Goal: Task Accomplishment & Management: Use online tool/utility

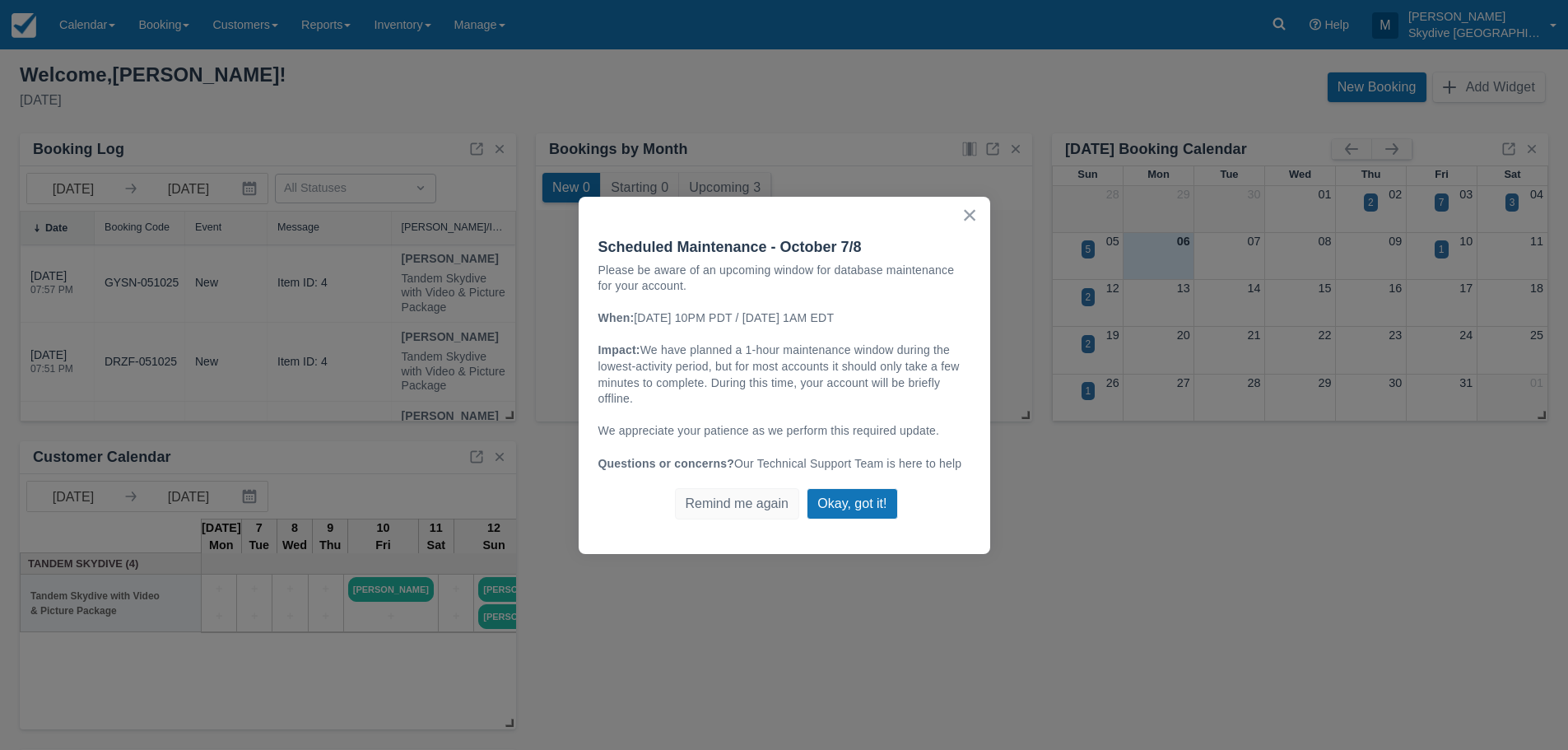
click at [971, 213] on button "×" at bounding box center [970, 215] width 16 height 26
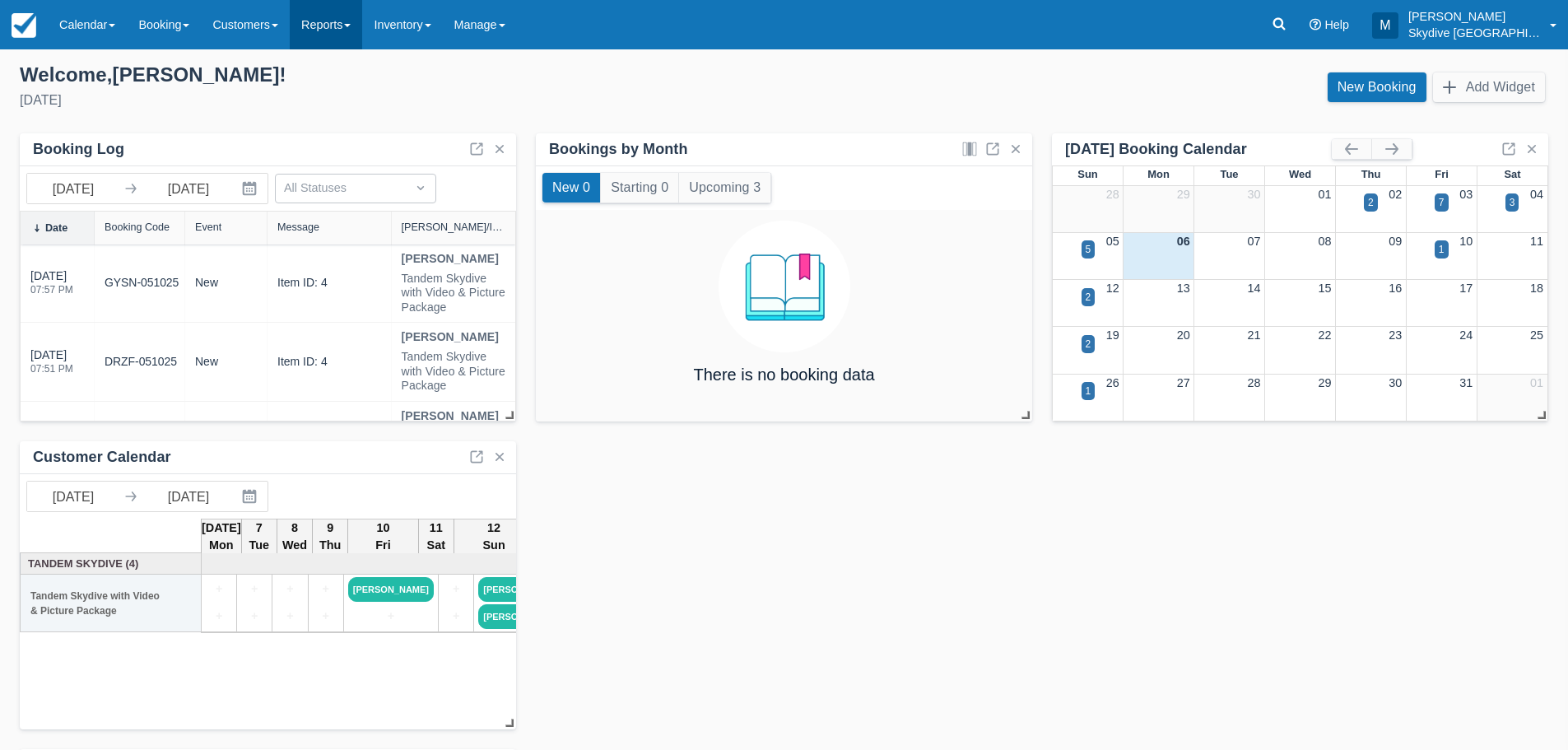
click at [356, 21] on link "Reports" at bounding box center [326, 25] width 73 height 50
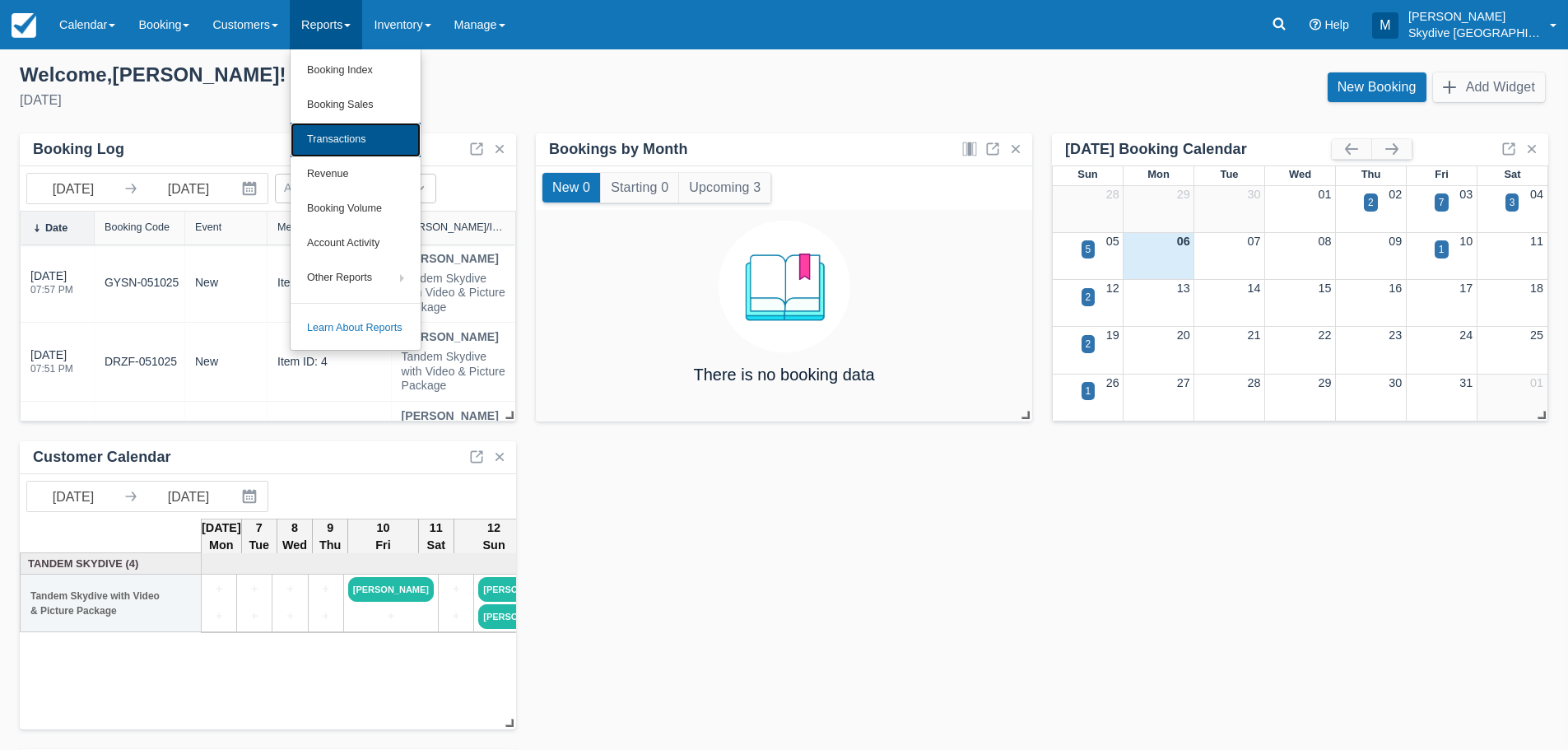
click at [357, 147] on link "Transactions" at bounding box center [355, 140] width 130 height 35
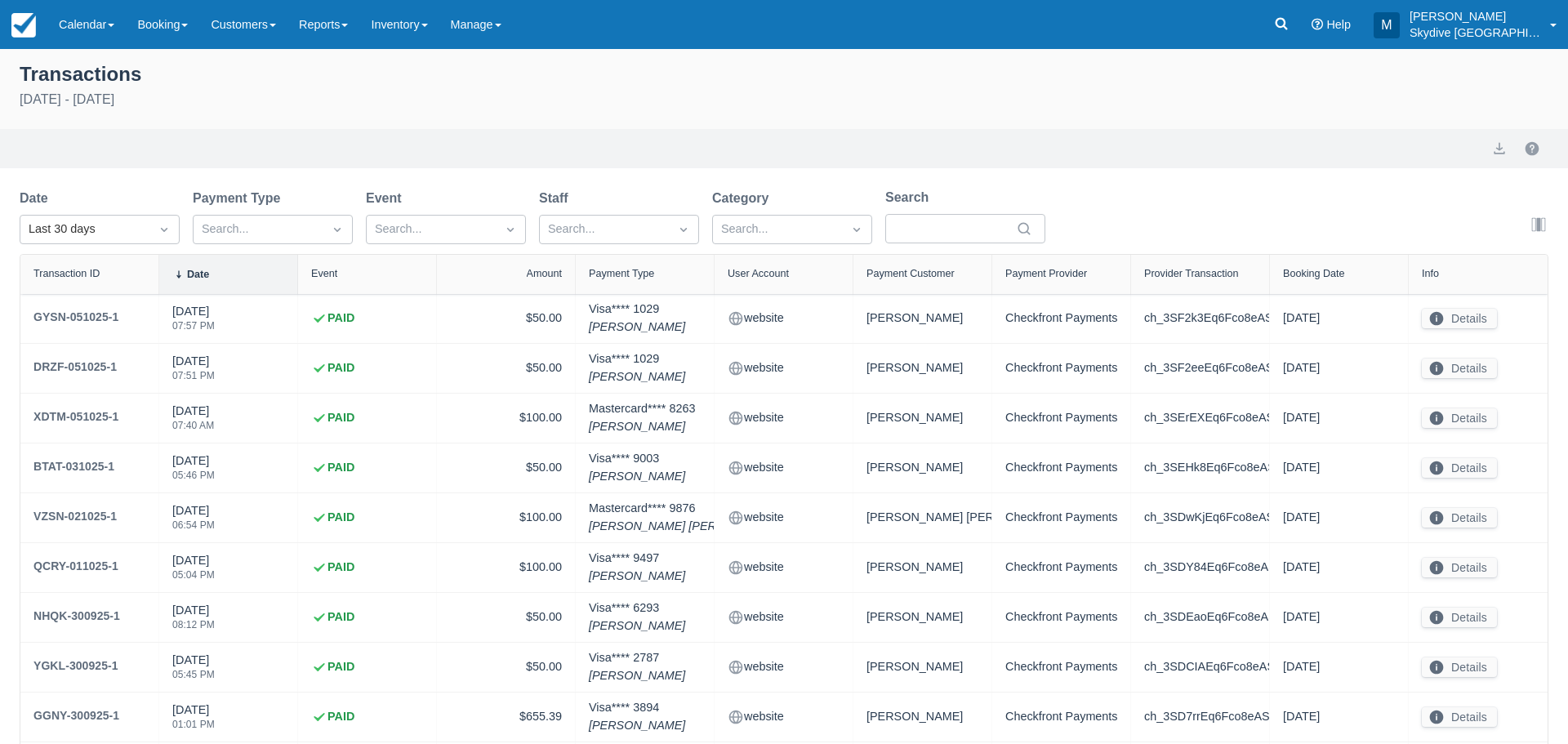
select select "10"
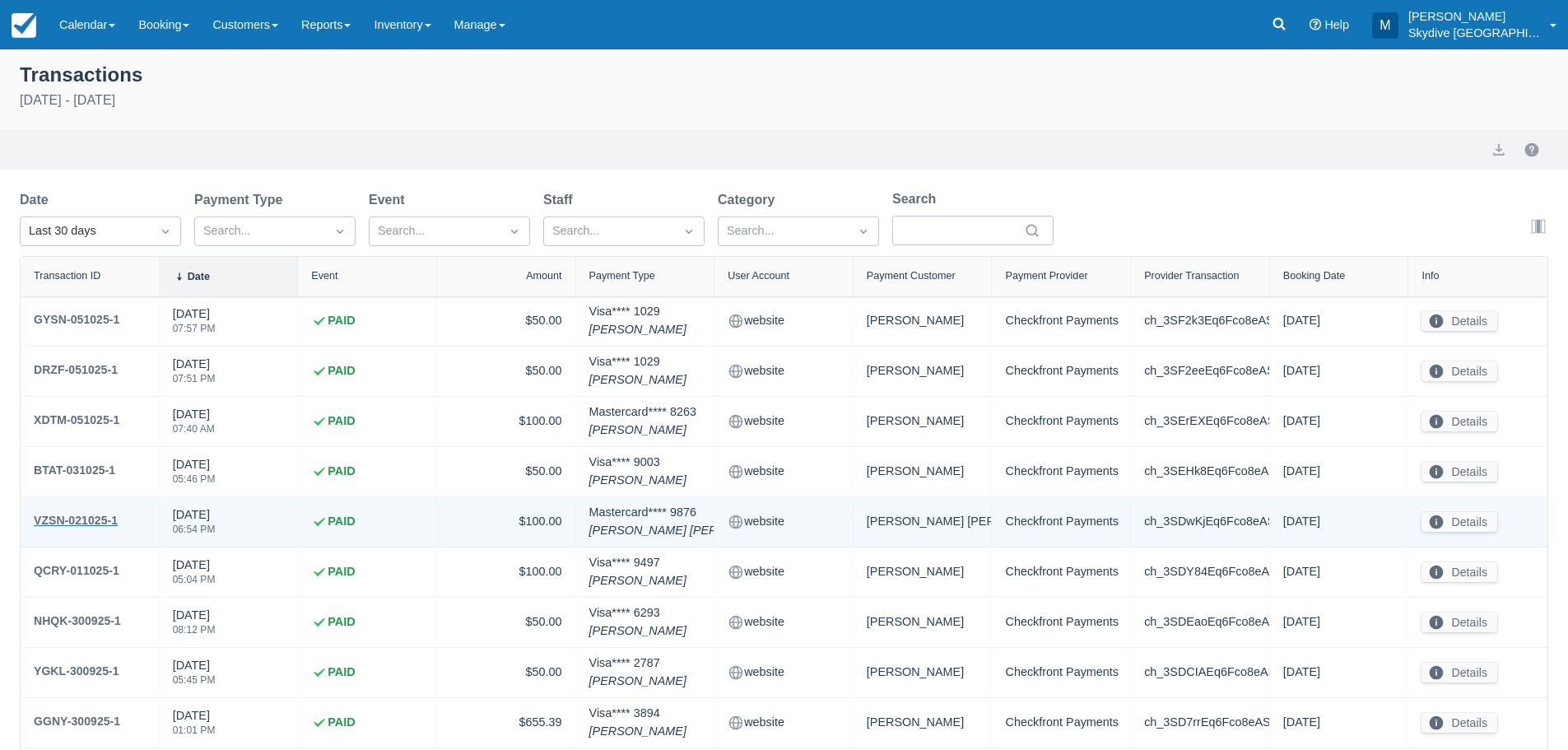
click at [75, 516] on div "VZSN-021025-1" at bounding box center [76, 520] width 84 height 20
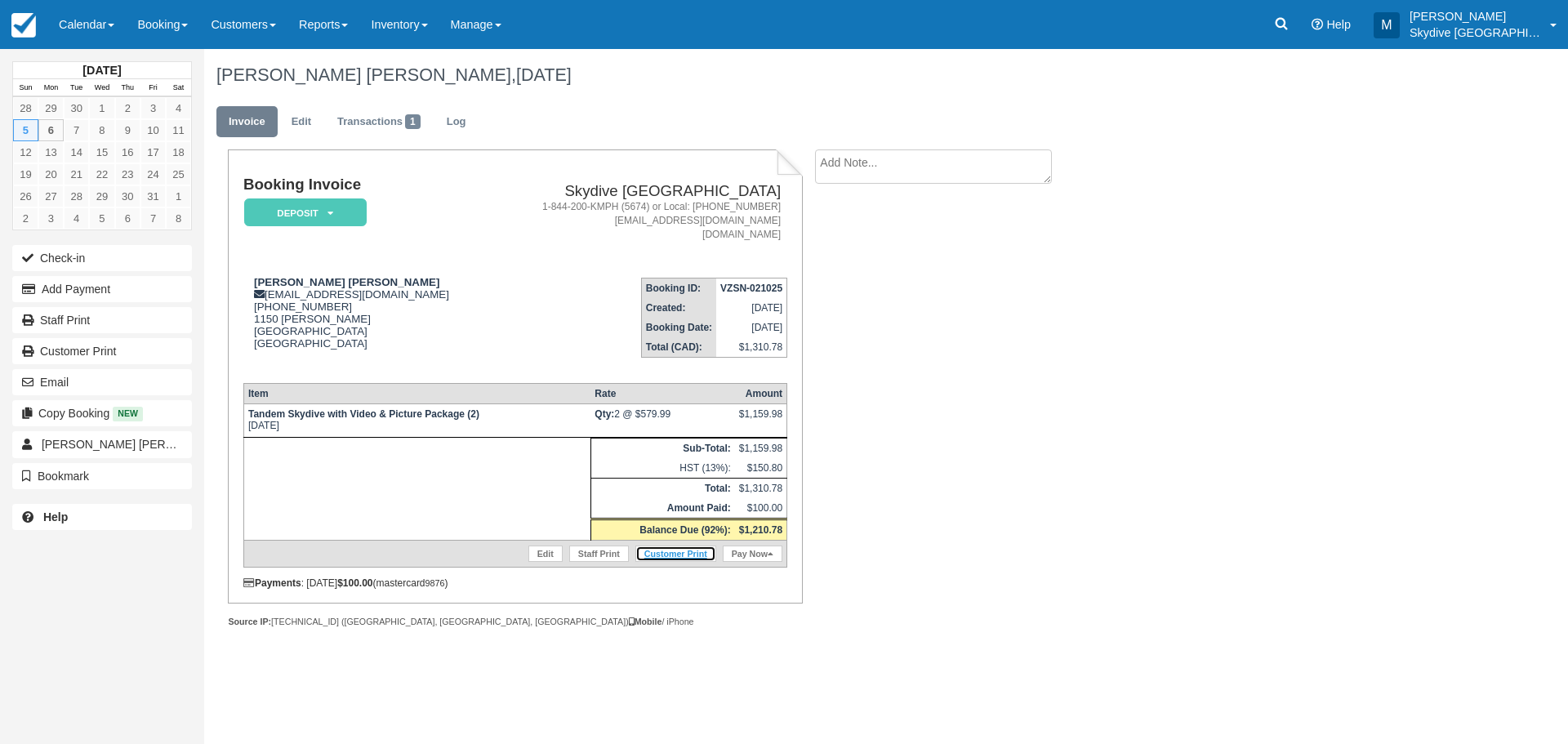
click at [678, 552] on link "Customer Print" at bounding box center [676, 554] width 81 height 16
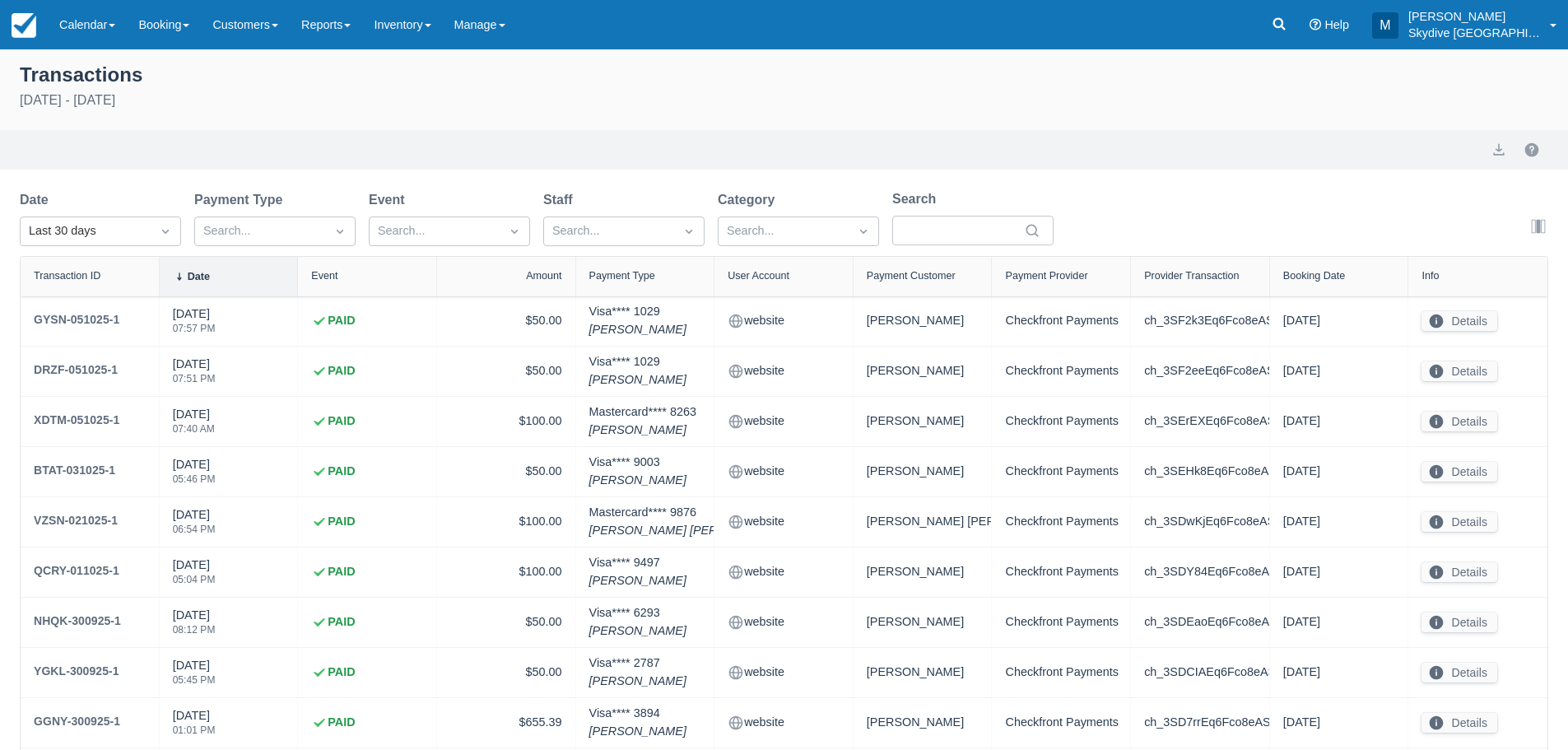
select select "10"
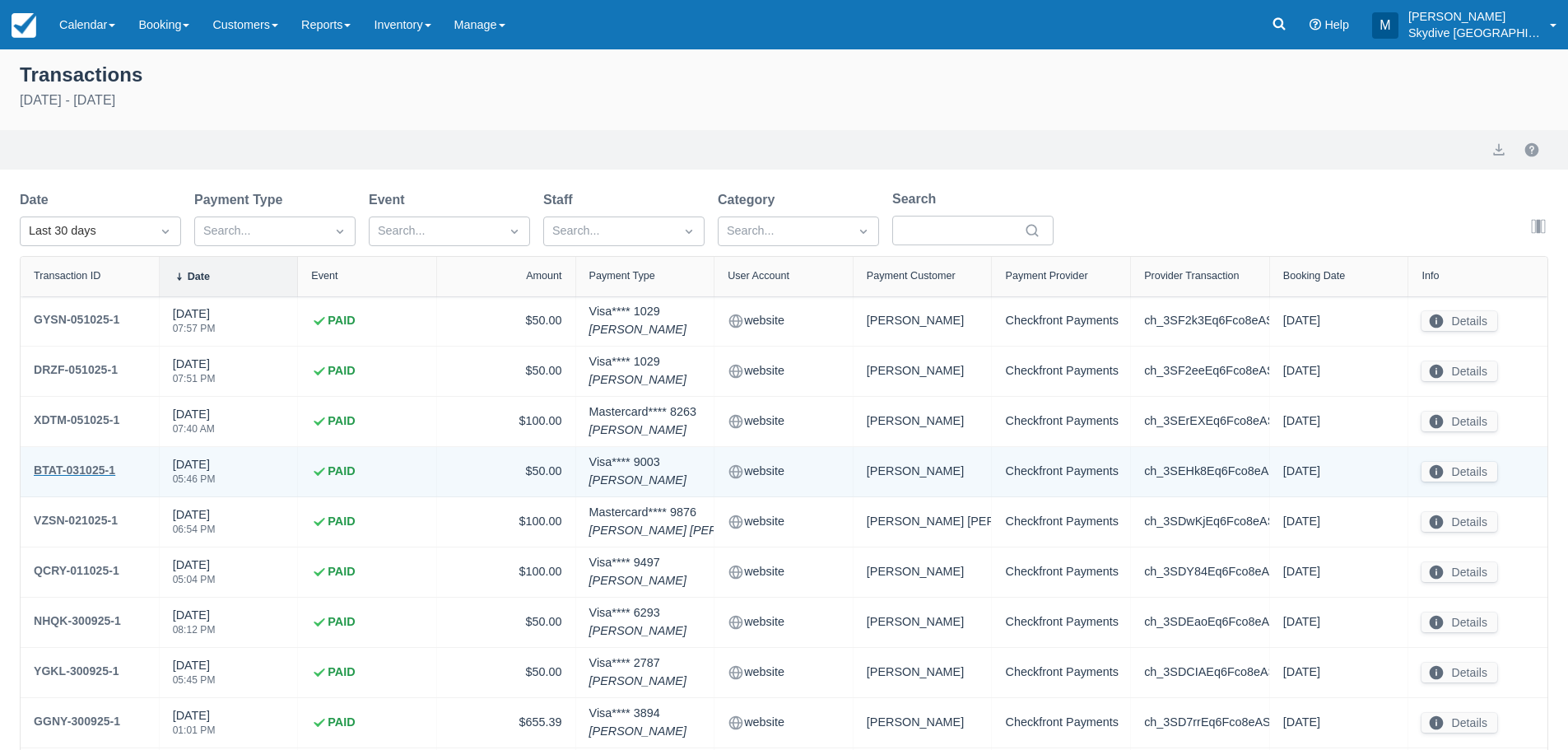
click at [69, 472] on div "BTAT-031025-1" at bounding box center [74, 470] width 82 height 20
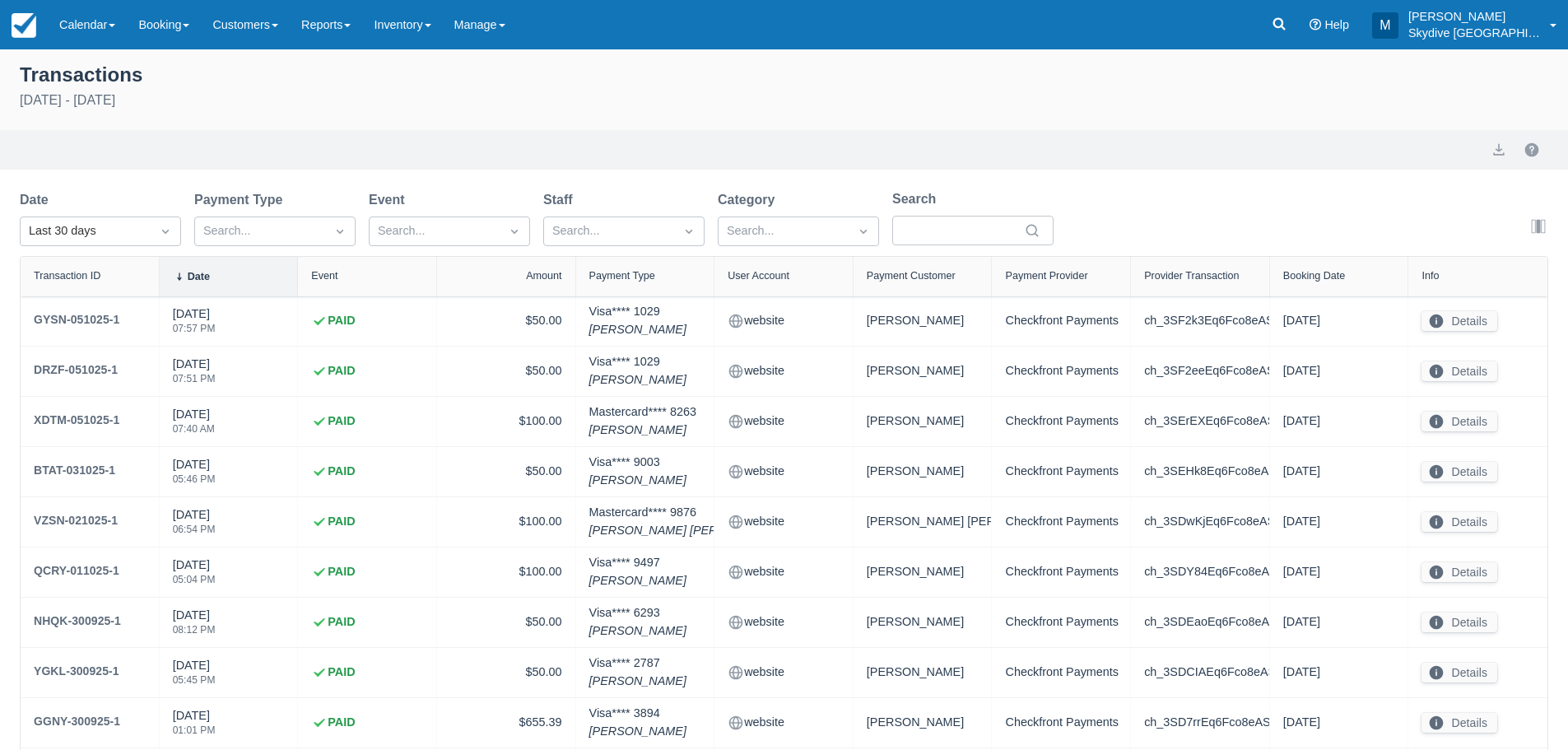
select select "10"
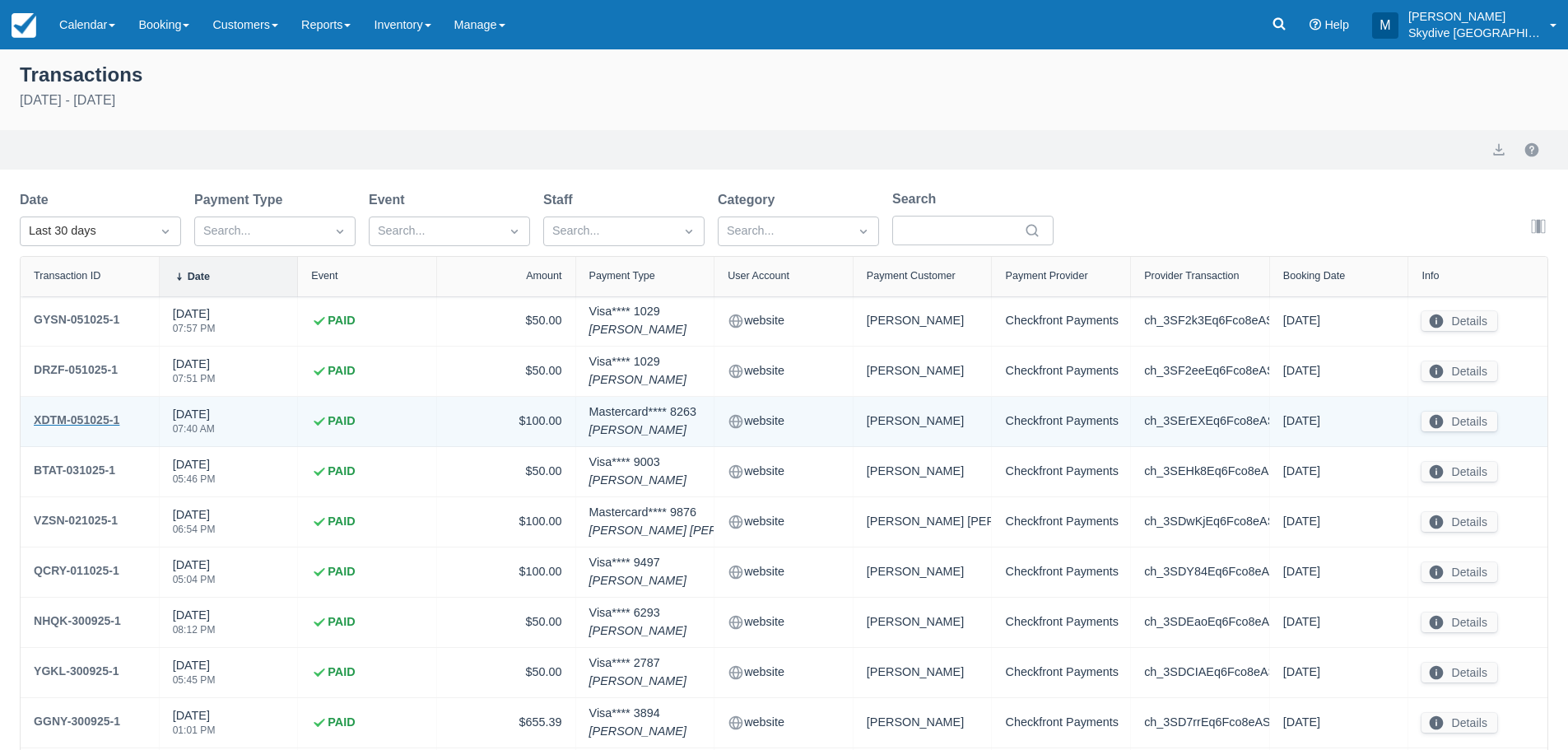
click at [65, 418] on div "XDTM-051025-1" at bounding box center [77, 420] width 86 height 20
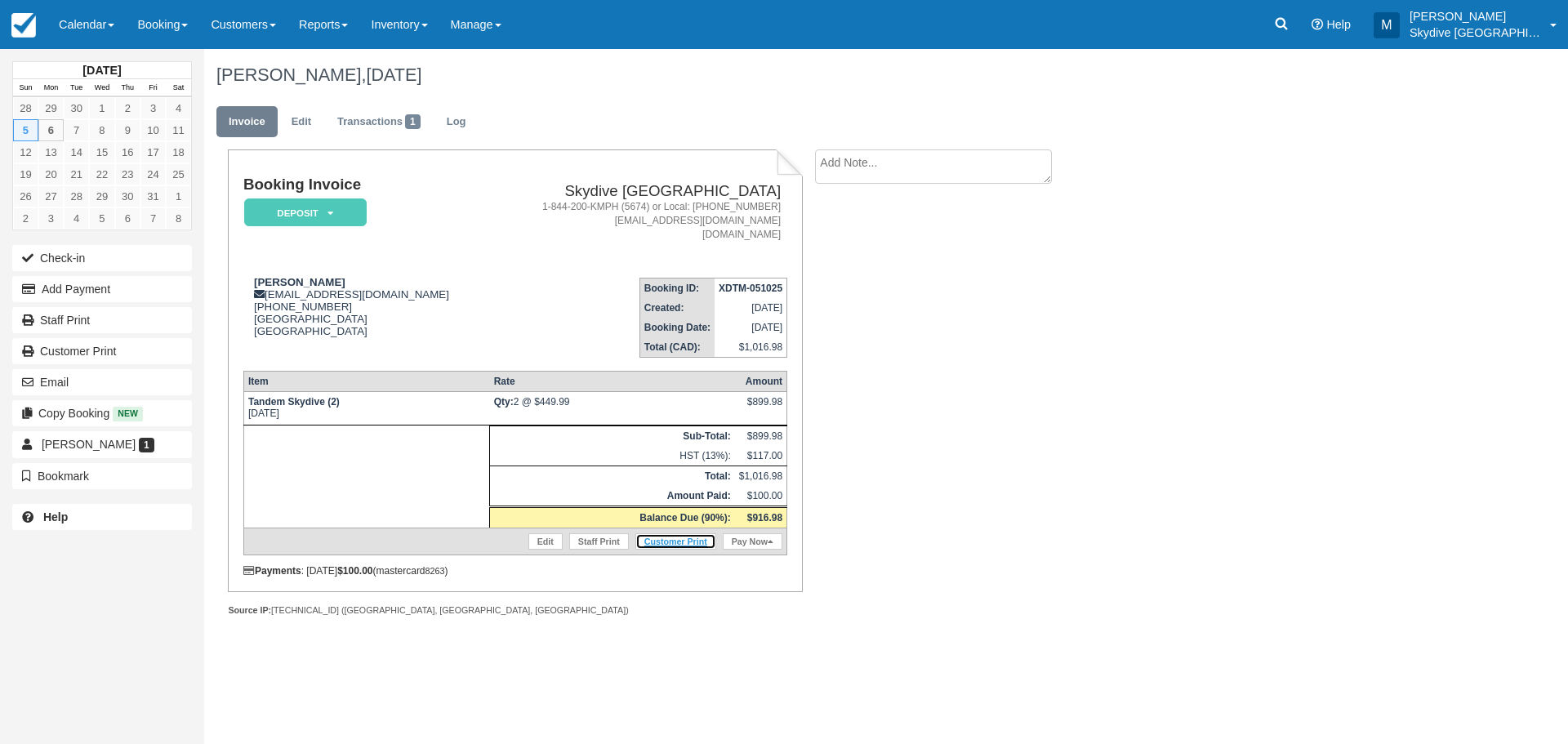
click at [681, 541] on link "Customer Print" at bounding box center [676, 541] width 81 height 16
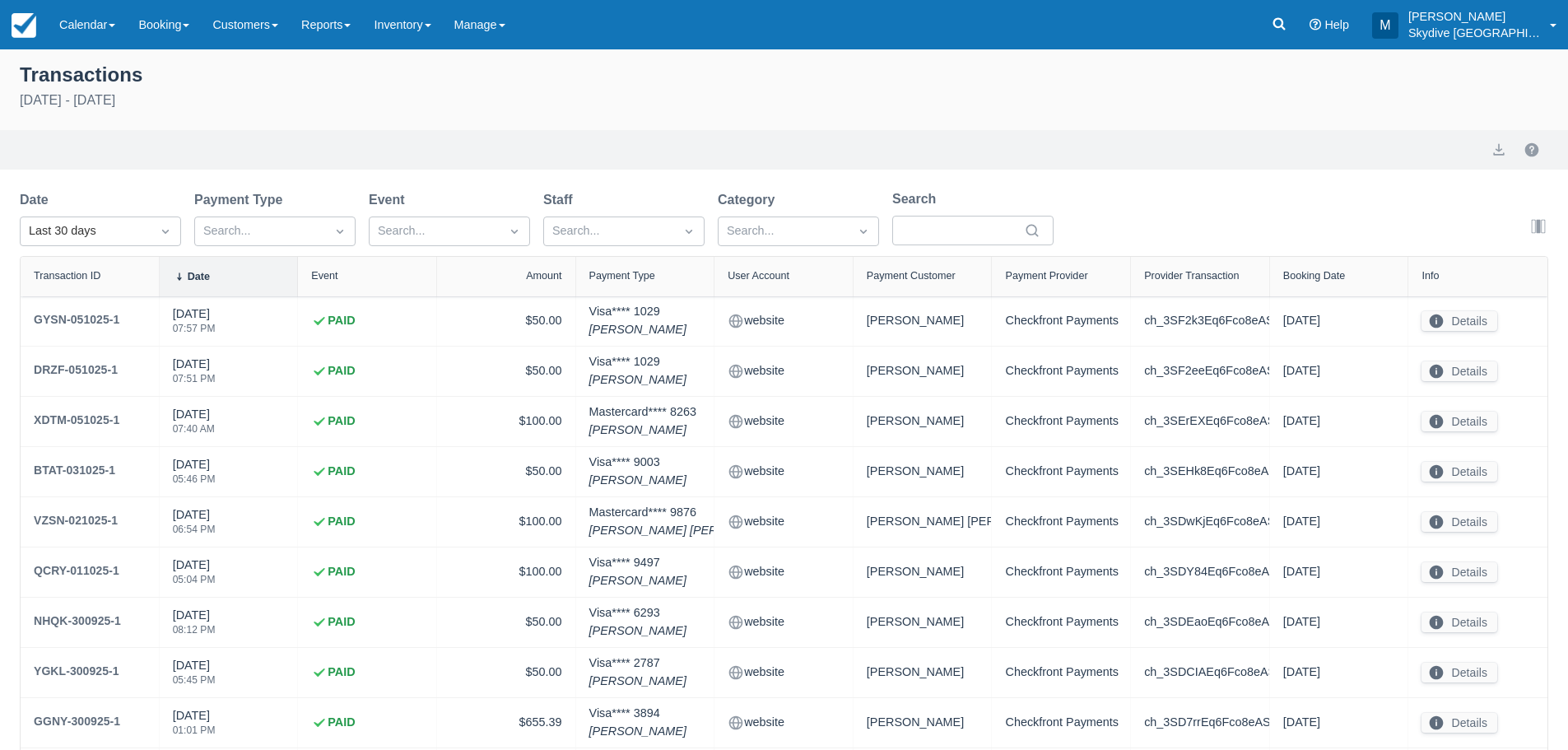
select select "10"
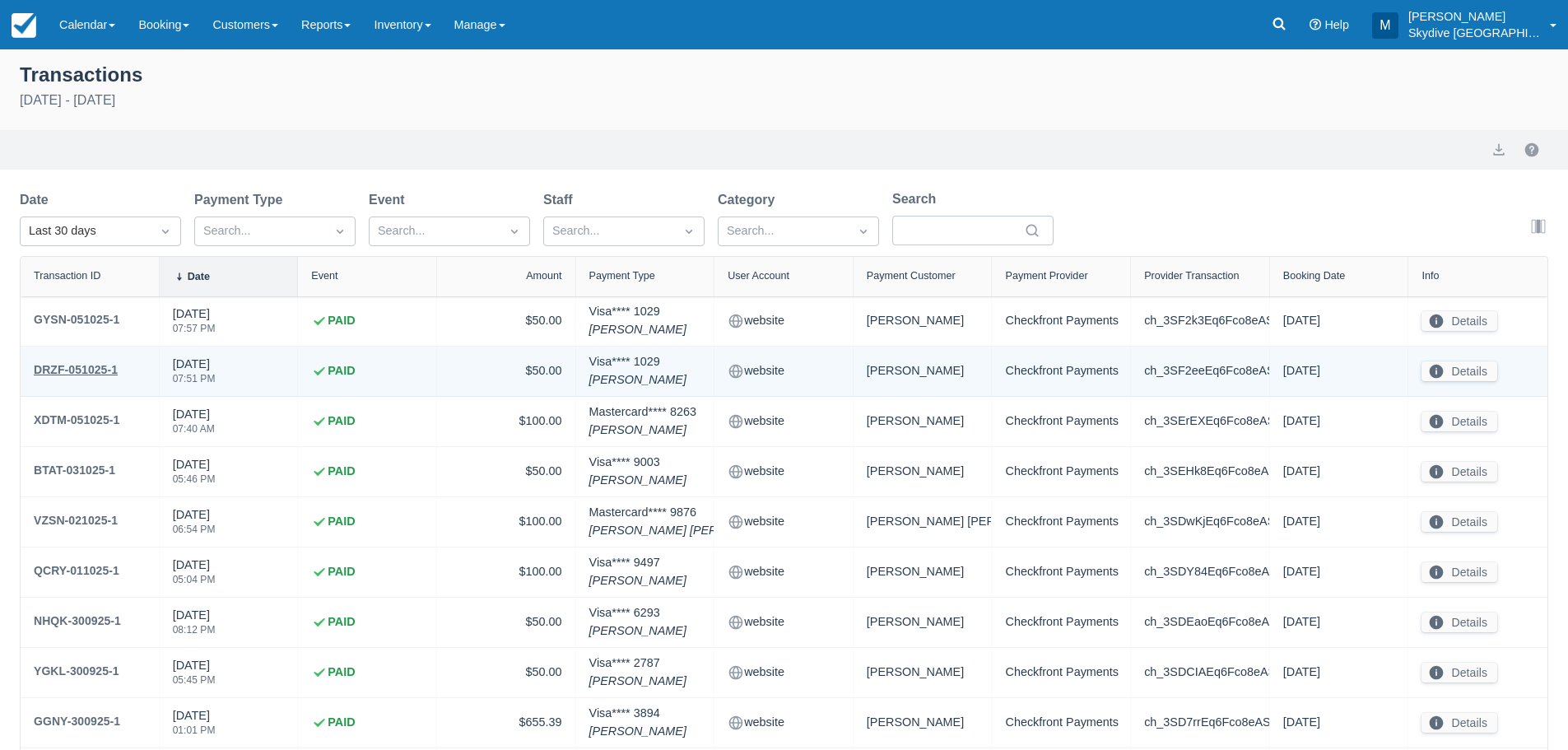
click at [84, 368] on div "DRZF-051025-1" at bounding box center [76, 370] width 84 height 20
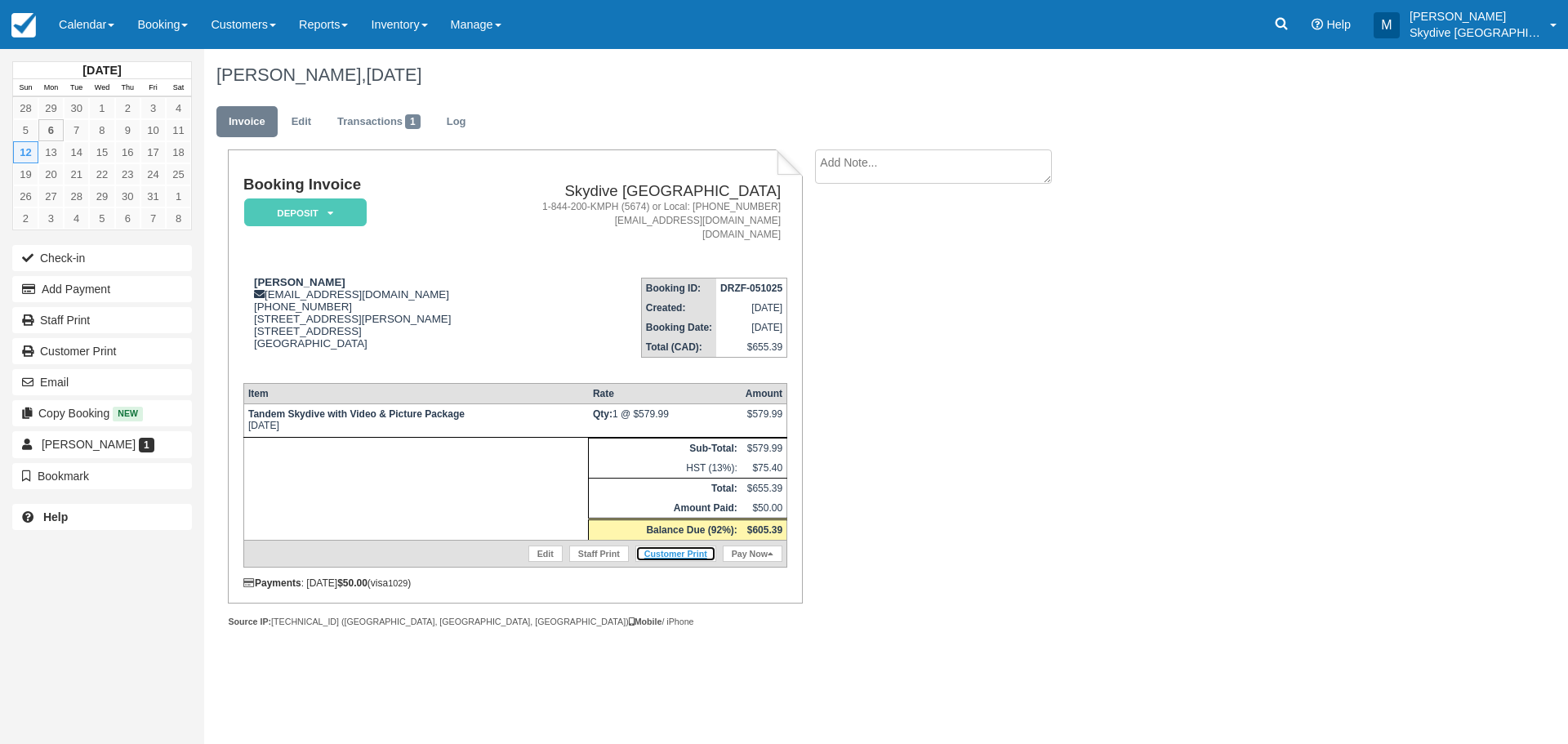
click at [684, 553] on link "Customer Print" at bounding box center [676, 554] width 81 height 16
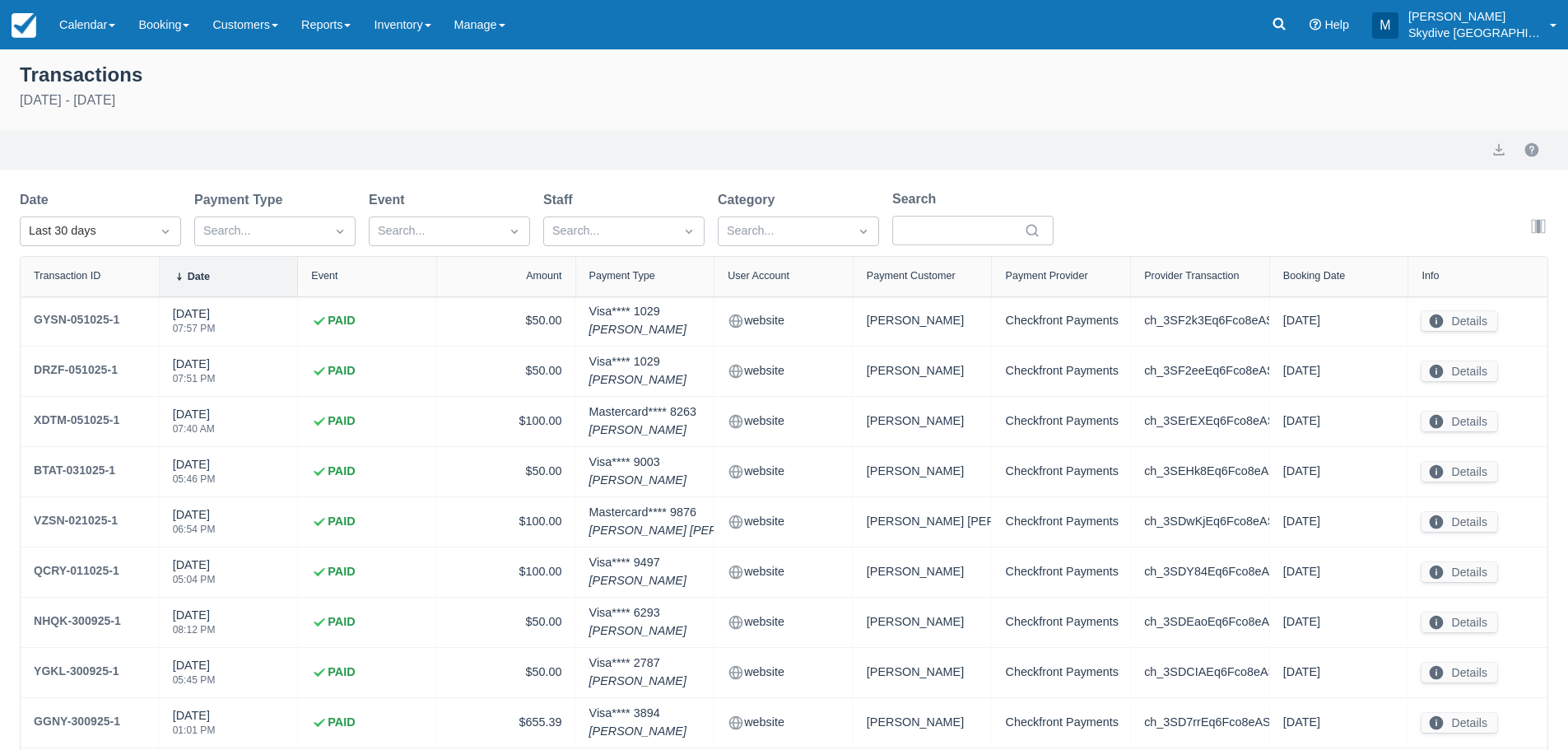
select select "10"
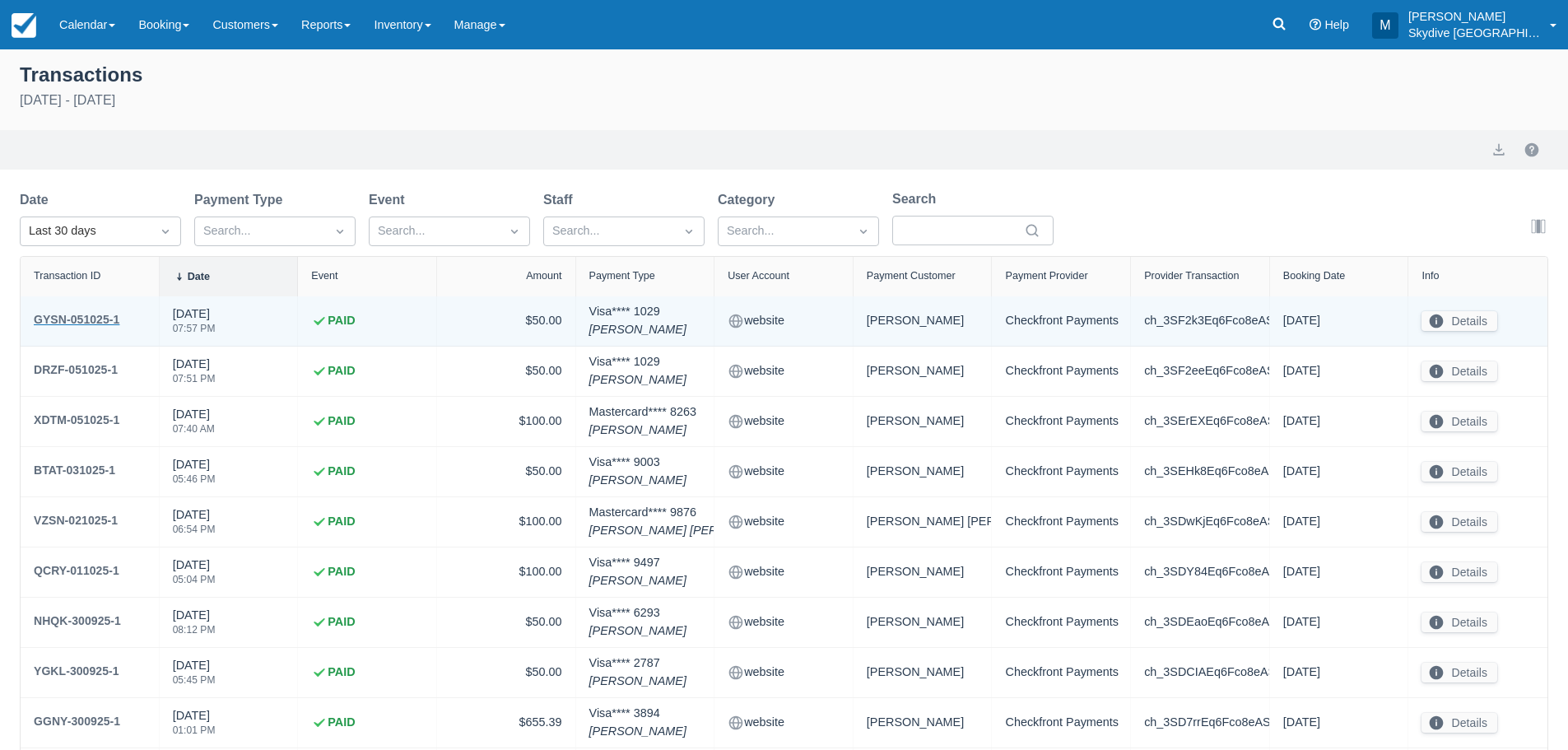
click at [88, 311] on div "GYSN-051025-1" at bounding box center [77, 319] width 86 height 20
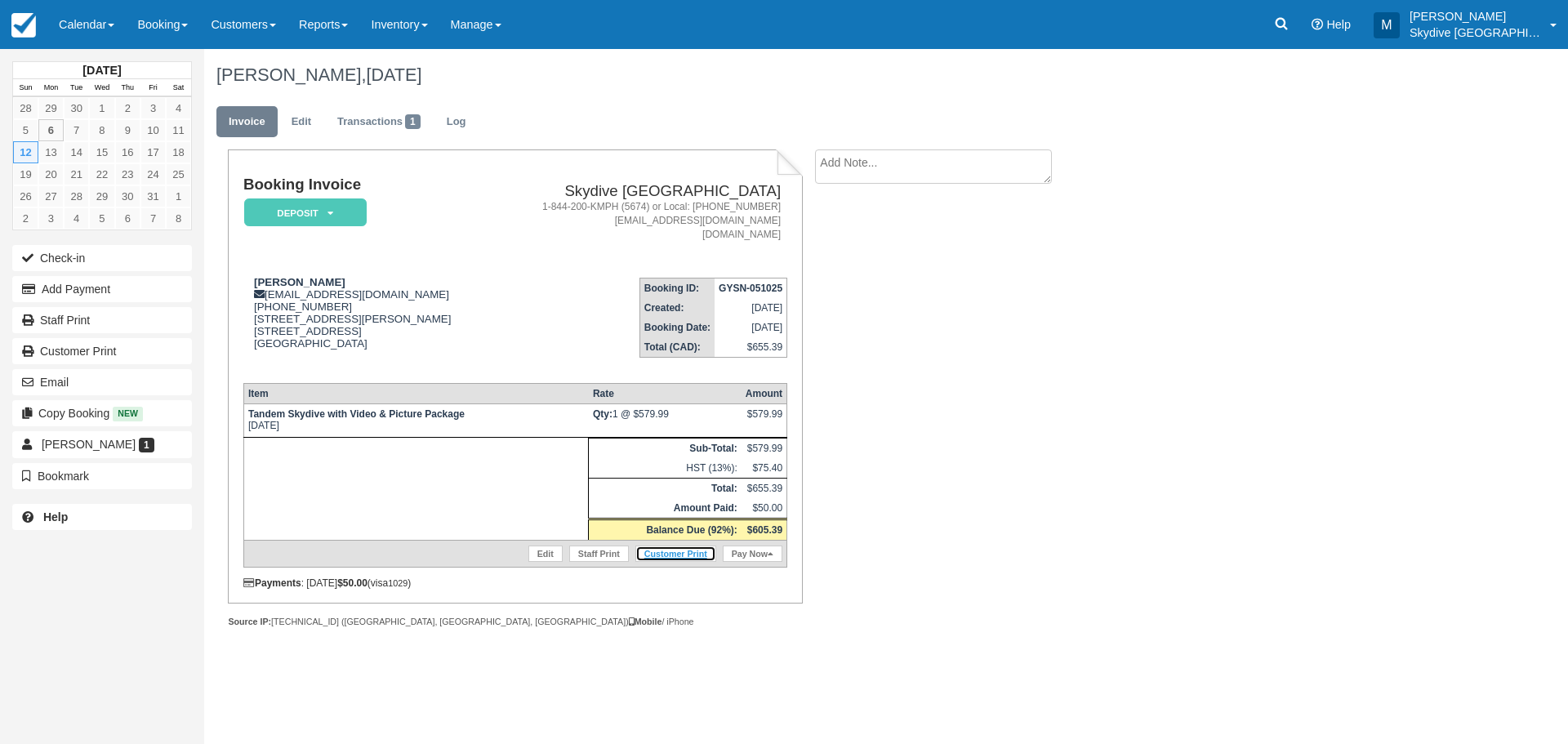
click at [676, 555] on link "Customer Print" at bounding box center [676, 554] width 81 height 16
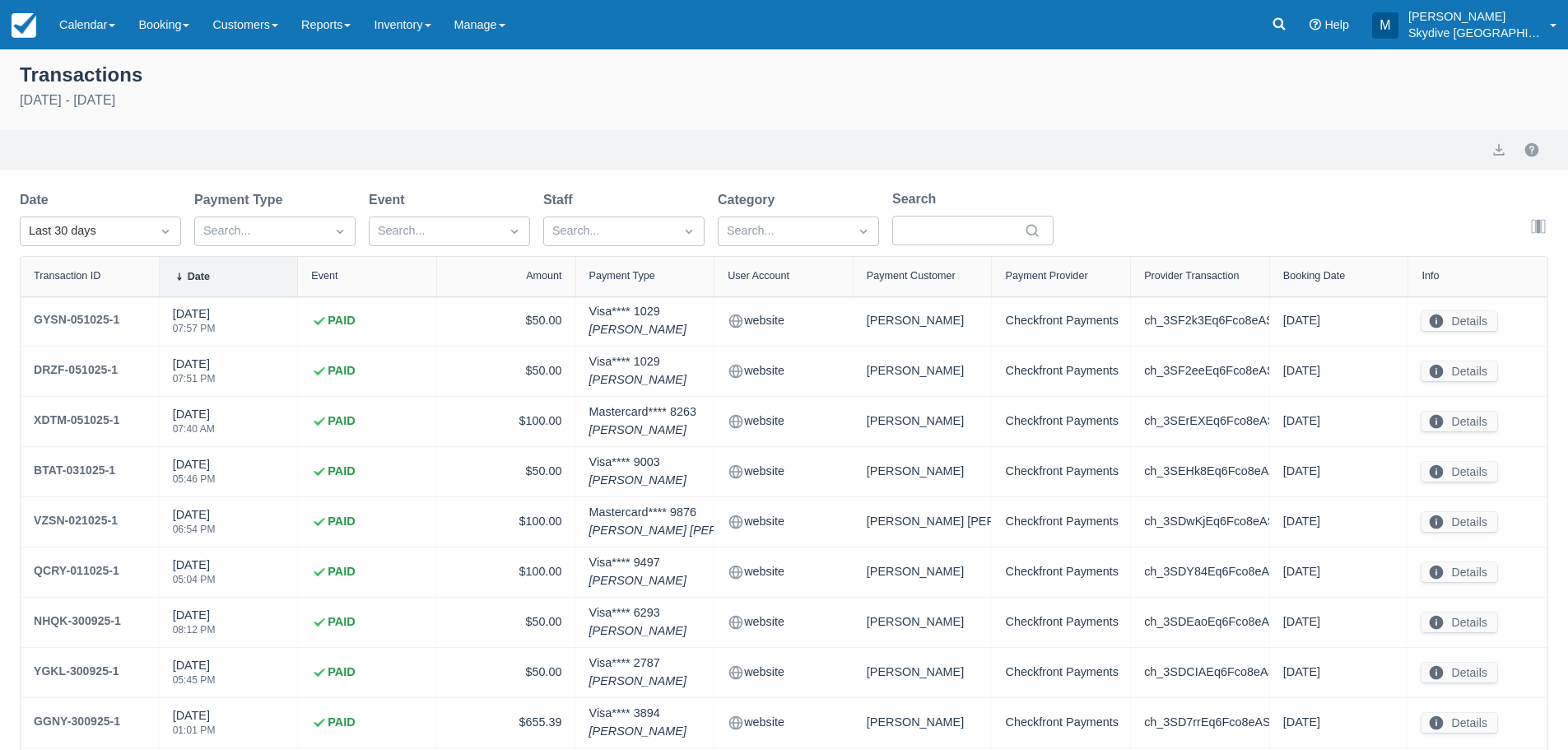
select select "10"
